Goal: Transaction & Acquisition: Book appointment/travel/reservation

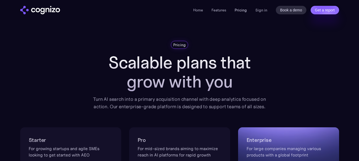
click at [238, 10] on link "Pricing" at bounding box center [241, 10] width 12 height 5
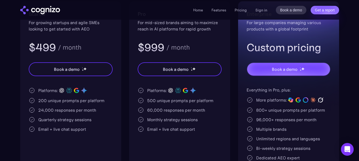
scroll to position [125, 0]
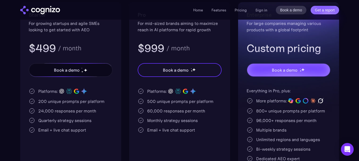
click at [88, 67] on div "Book a demo" at bounding box center [70, 70] width 83 height 13
